Goal: Book appointment/travel/reservation

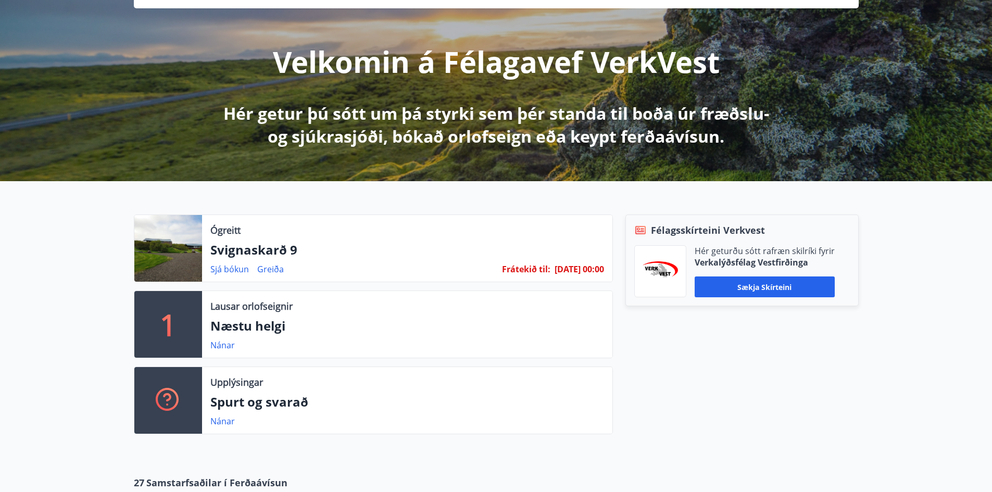
scroll to position [104, 0]
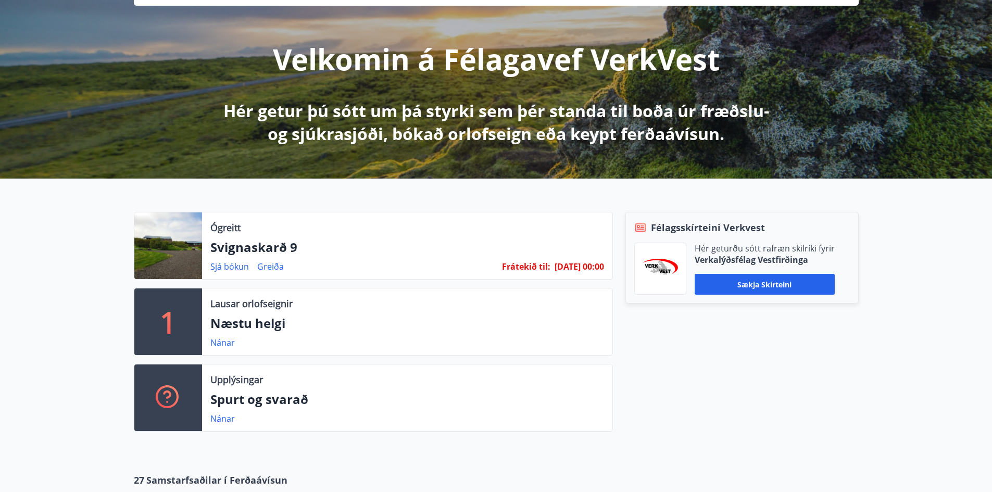
click at [759, 422] on div "Félagsskírteini Verkvest Hér geturðu sótt rafræn skilríki fyrir Verkalýðsfélag …" at bounding box center [736, 326] width 246 height 228
click at [230, 266] on link "Sjá bókun" at bounding box center [229, 266] width 39 height 11
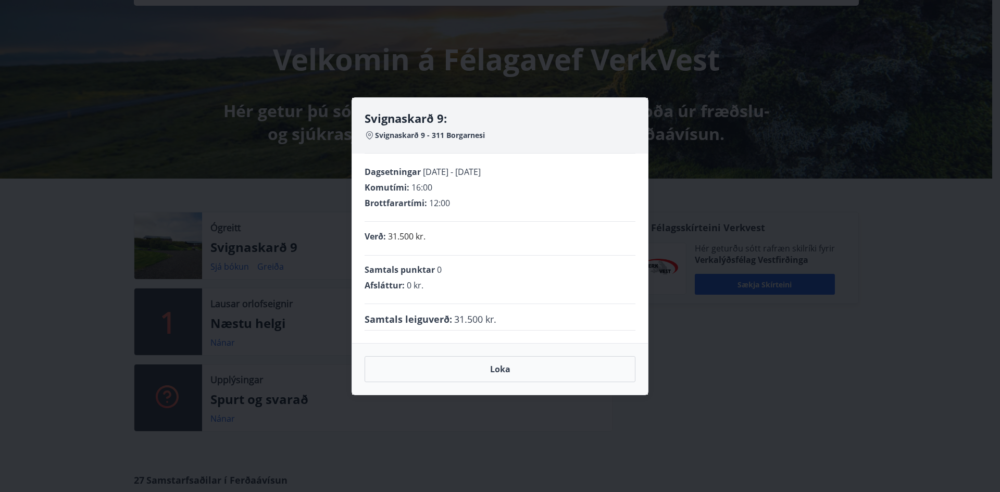
click at [809, 361] on div "Svignaskarð 9: Svignaskarð 9 - 311 Borgarnesi Dagsetningar 16.10.2025 - 20.10.2…" at bounding box center [500, 246] width 1000 height 492
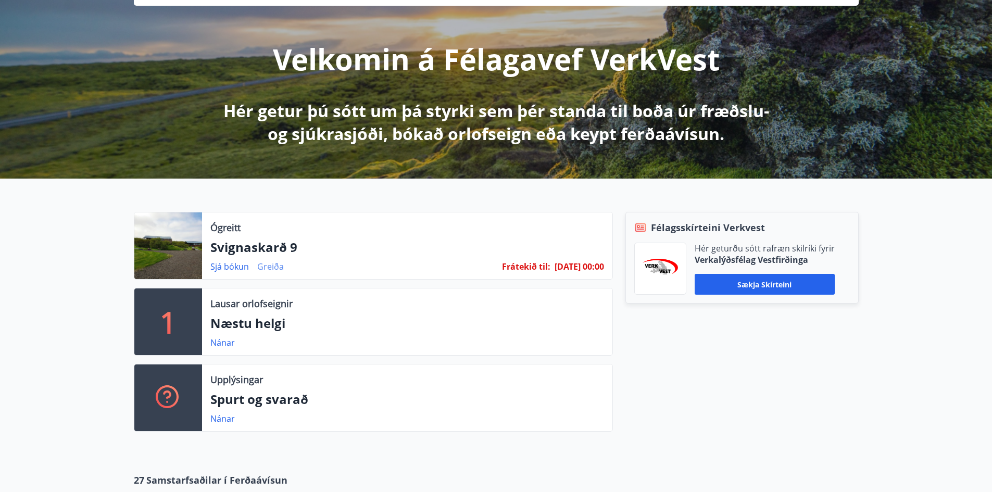
click at [268, 267] on link "Greiða" at bounding box center [270, 266] width 27 height 11
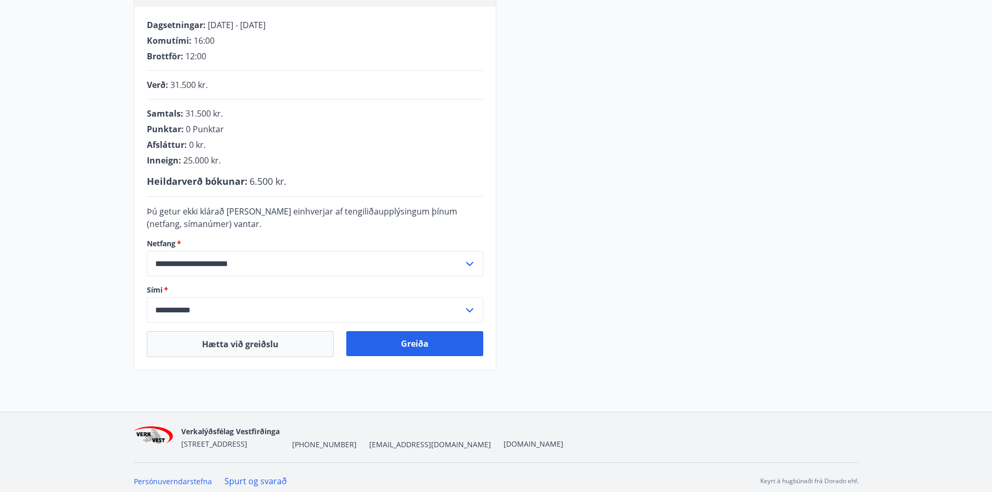
scroll to position [212, 0]
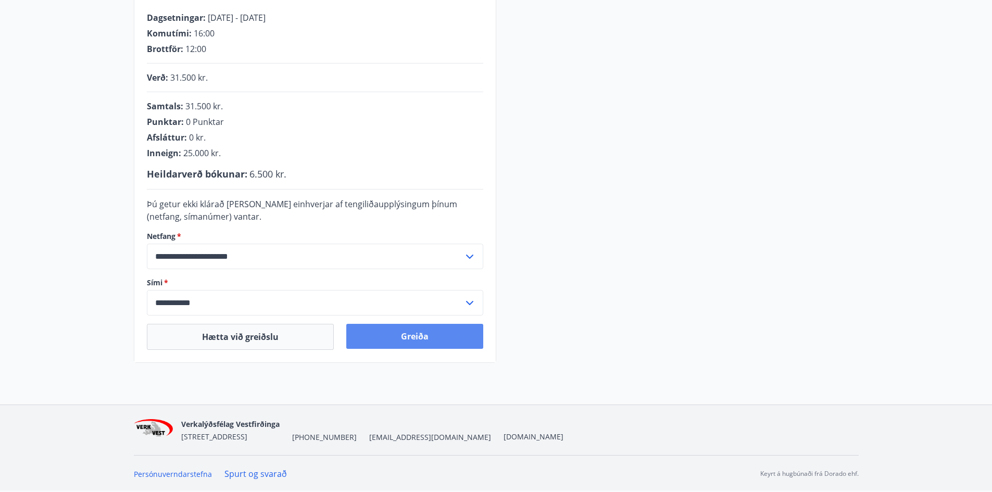
click at [402, 334] on button "Greiða" at bounding box center [414, 336] width 137 height 25
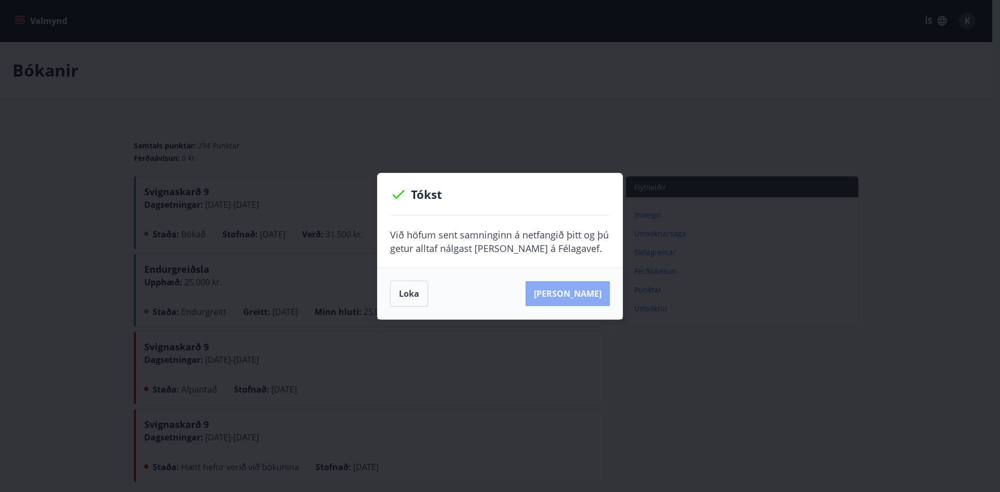
click at [605, 293] on button "[PERSON_NAME]" at bounding box center [567, 293] width 84 height 25
click at [419, 297] on button "Loka" at bounding box center [409, 294] width 38 height 26
